Goal: Find specific page/section: Find specific page/section

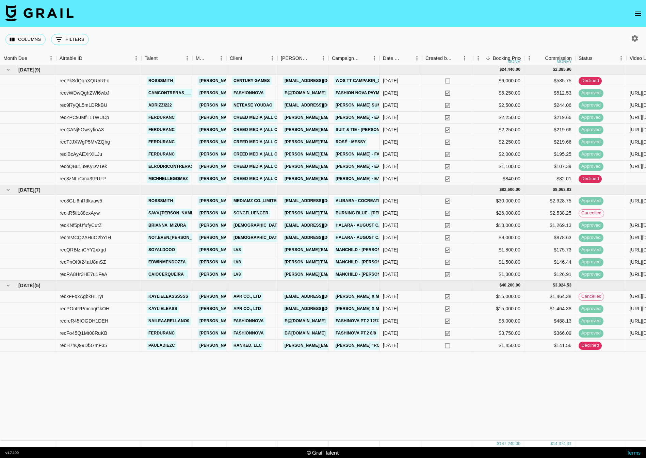
click at [487, 374] on div "[DATE] ( 9 ) $ 24,440.00 $ 2,385.96 recPkSdQqnXQR5RFc rosssmith [PERSON_NAME][E…" at bounding box center [454, 253] width 909 height 376
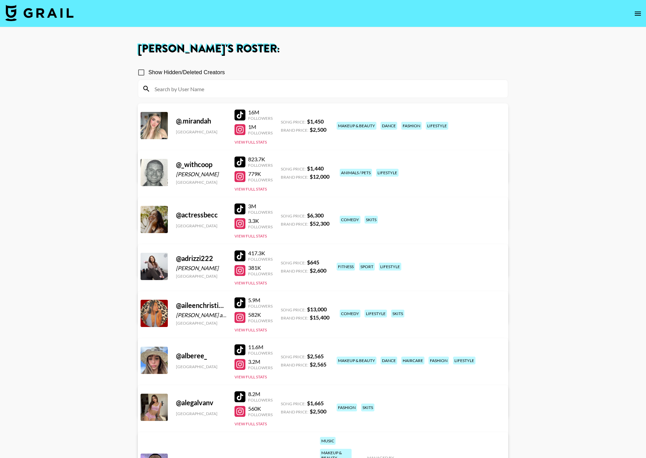
click at [261, 94] on div at bounding box center [323, 89] width 370 height 18
click at [243, 92] on input at bounding box center [326, 88] width 353 height 11
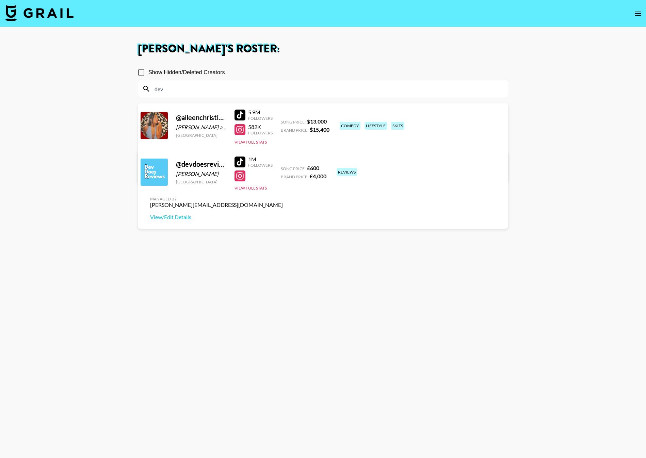
click at [239, 161] on div at bounding box center [240, 162] width 11 height 11
click at [241, 149] on div "@ aileenchristineee Aileen and Devon United States 5.9M Followers 582K Follower…" at bounding box center [323, 145] width 370 height 82
click at [240, 159] on div at bounding box center [240, 162] width 11 height 11
click at [202, 84] on input "dev" at bounding box center [326, 88] width 353 height 11
click at [241, 115] on div at bounding box center [240, 115] width 11 height 11
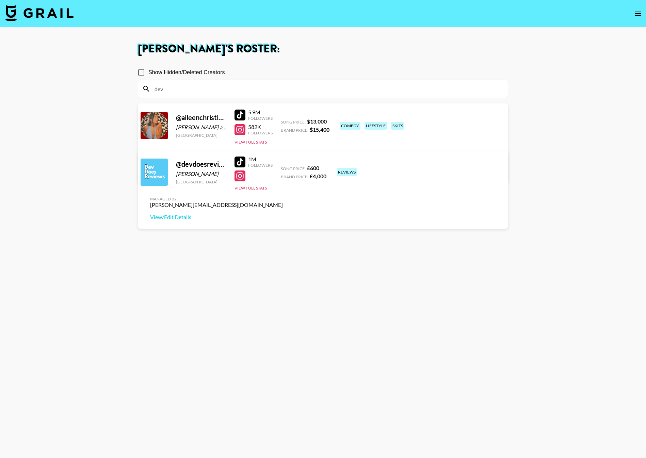
click at [214, 90] on input "dev" at bounding box center [326, 88] width 353 height 11
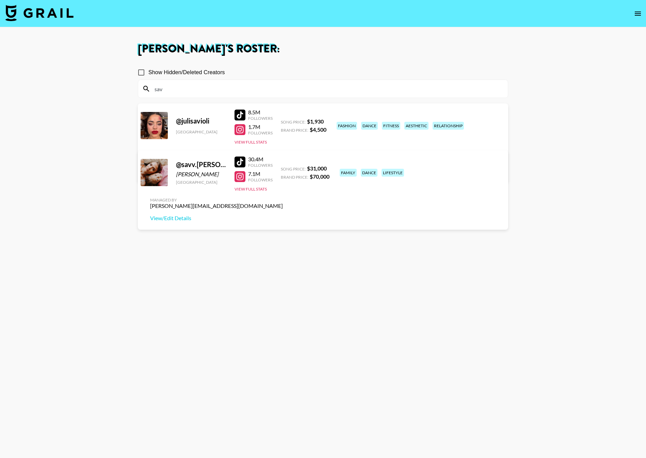
click at [226, 255] on section "Show Hidden/Deleted Creators sav @ julisavioli Argentina 8.5M Followers 1.7M Fo…" at bounding box center [323, 262] width 370 height 404
click at [245, 164] on link at bounding box center [242, 162] width 14 height 11
click at [212, 87] on input "sav" at bounding box center [326, 88] width 353 height 11
click at [184, 96] on div "sav" at bounding box center [323, 89] width 370 height 18
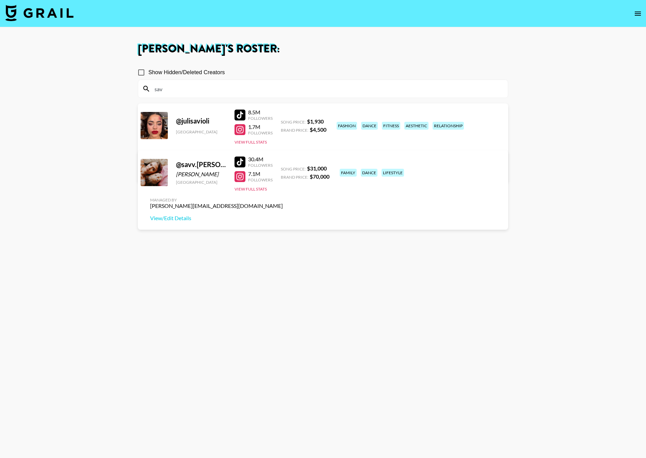
click at [184, 91] on input "sav" at bounding box center [326, 88] width 353 height 11
type input "s"
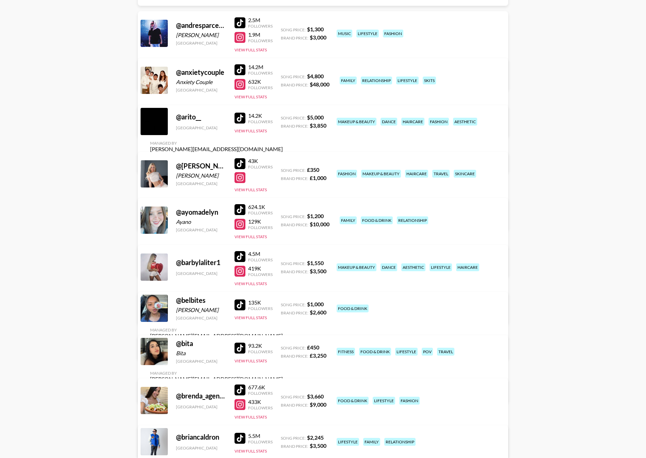
scroll to position [881, 0]
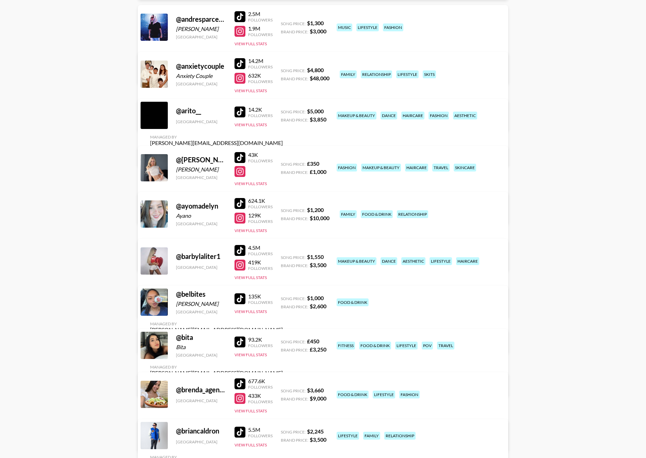
click at [240, 66] on div at bounding box center [240, 63] width 11 height 11
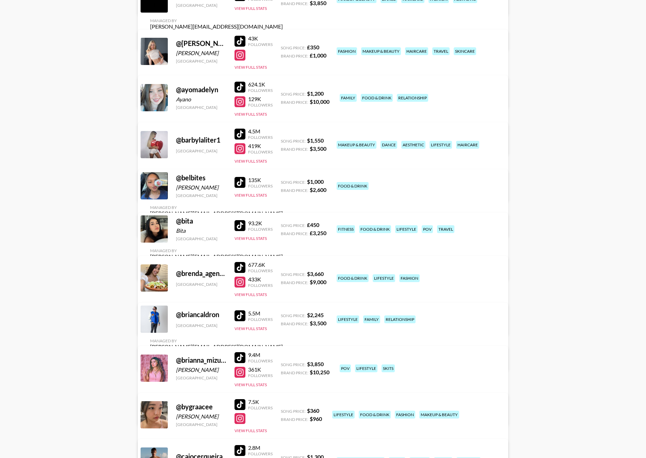
scroll to position [999, 0]
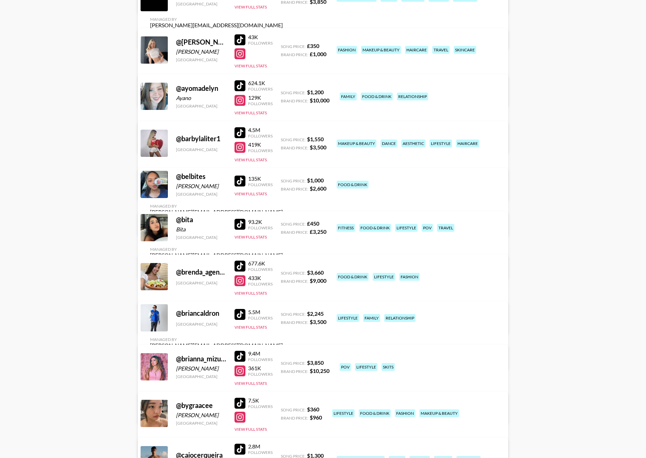
click at [238, 35] on div at bounding box center [240, 39] width 11 height 11
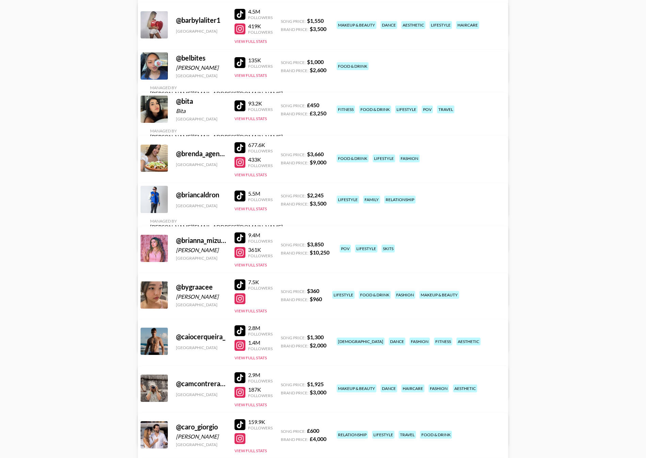
scroll to position [1121, 0]
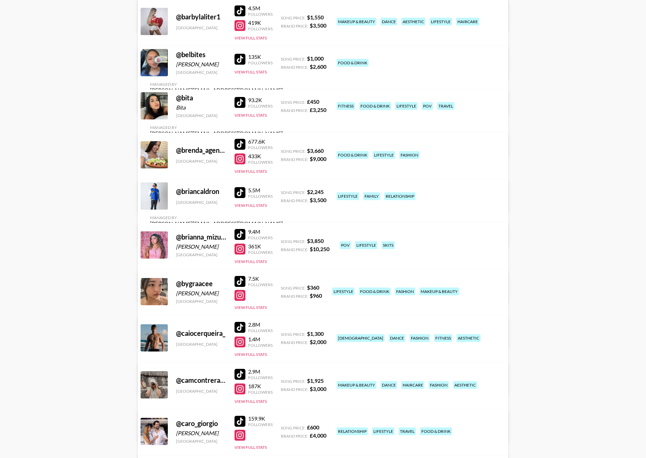
click at [242, 62] on div at bounding box center [240, 59] width 11 height 11
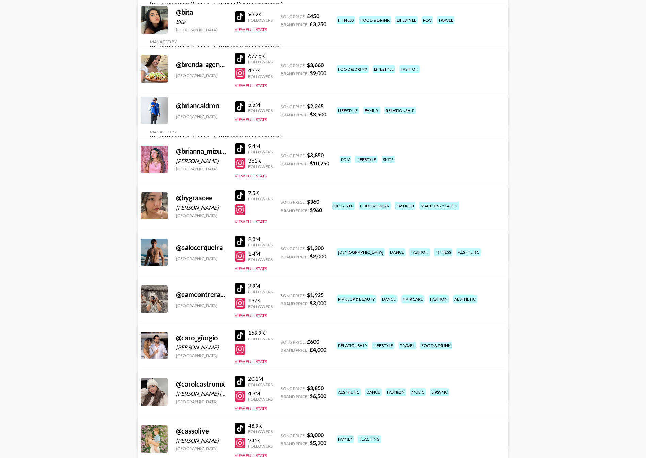
scroll to position [1217, 0]
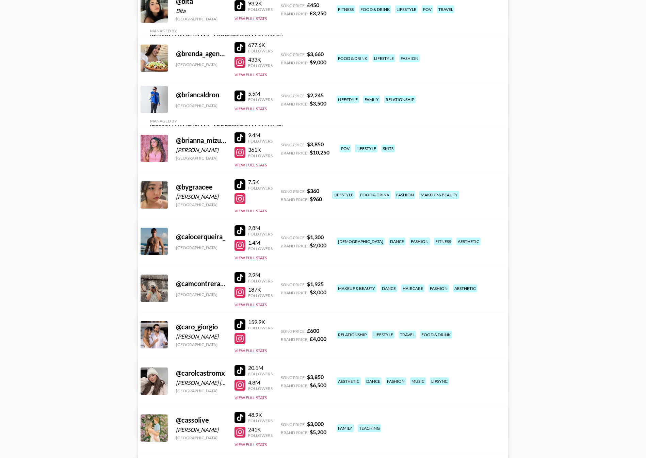
click at [246, 44] on link at bounding box center [242, 47] width 14 height 11
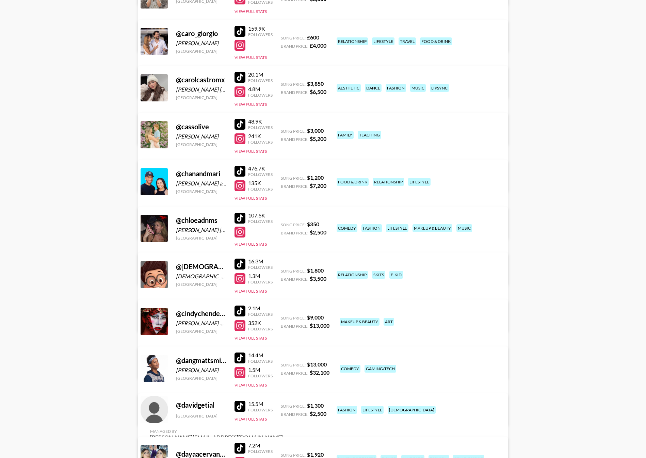
scroll to position [1519, 0]
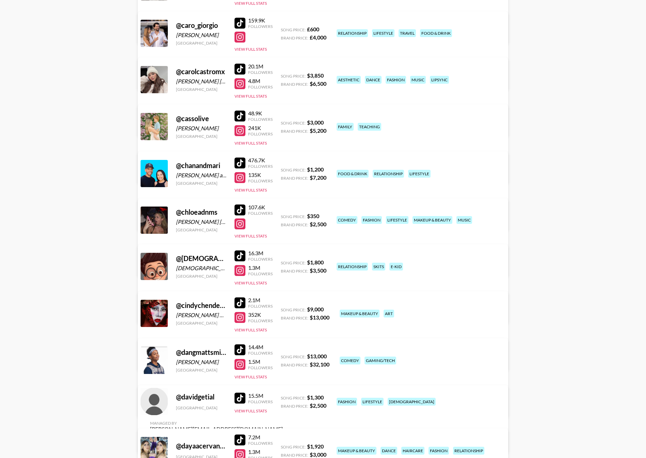
click at [237, 116] on div at bounding box center [240, 116] width 11 height 11
click at [198, 116] on div "@ cassolive" at bounding box center [201, 118] width 50 height 9
copy div "cassolive"
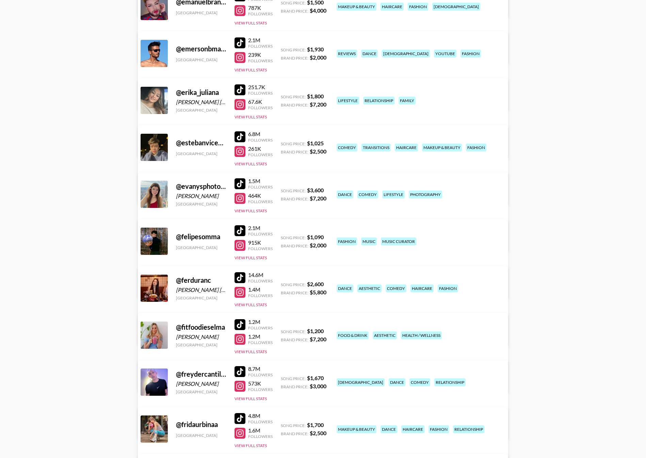
scroll to position [2476, 0]
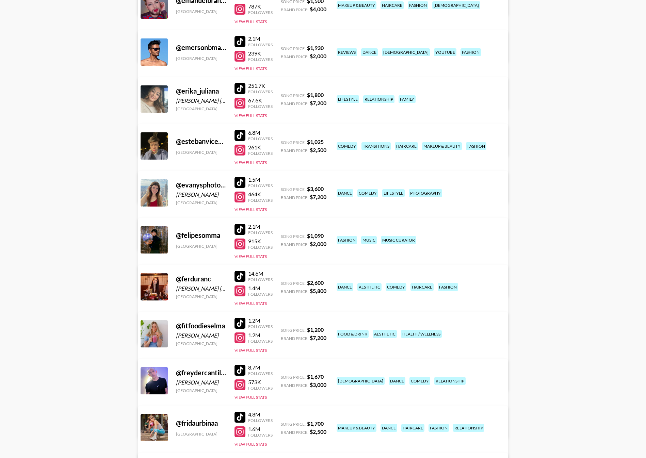
click at [242, 86] on div at bounding box center [240, 88] width 11 height 11
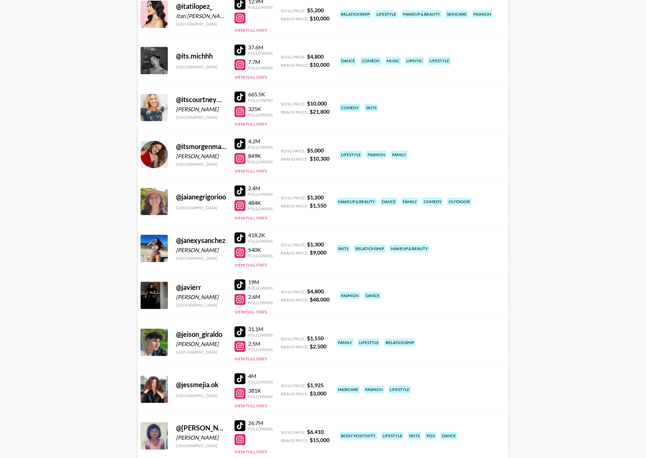
scroll to position [3511, 0]
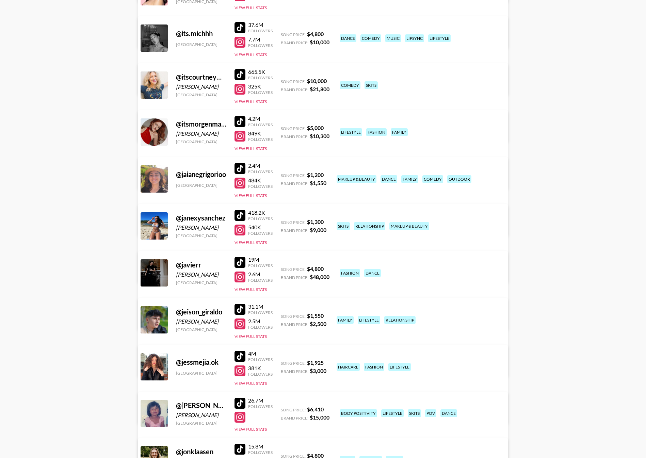
click at [241, 78] on div at bounding box center [240, 74] width 11 height 11
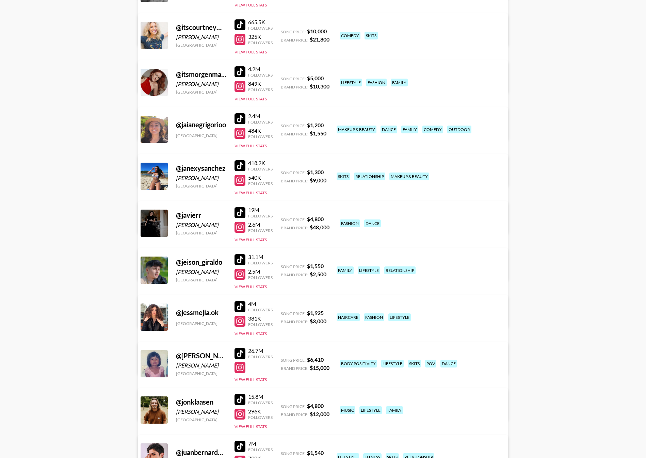
scroll to position [3569, 0]
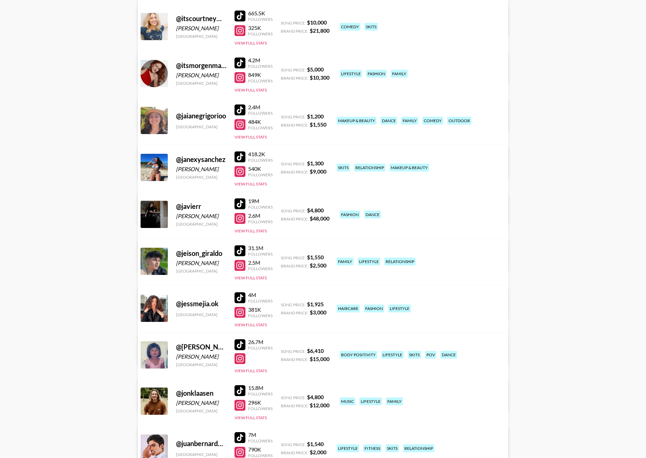
click at [240, 64] on div at bounding box center [240, 63] width 11 height 11
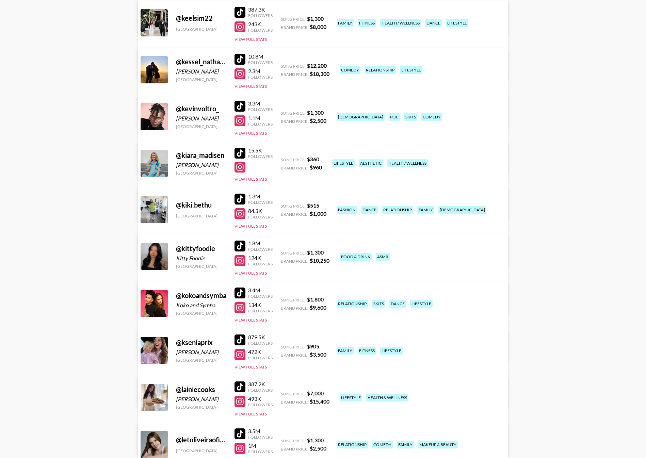
scroll to position [4336, 0]
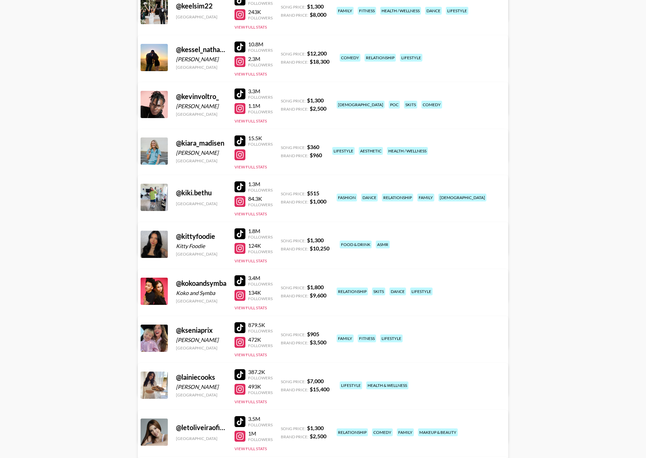
click at [236, 43] on div at bounding box center [240, 47] width 11 height 11
